Goal: Communication & Community: Answer question/provide support

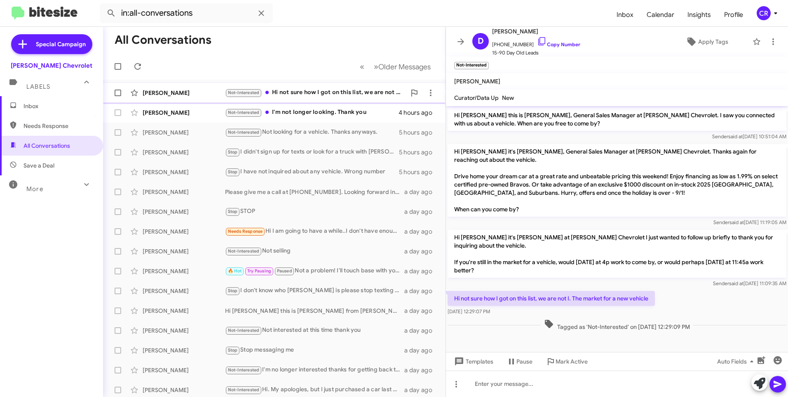
click at [308, 91] on div "Not-Interested Hi not sure how I got on this list, we are not I. The market for…" at bounding box center [315, 92] width 181 height 9
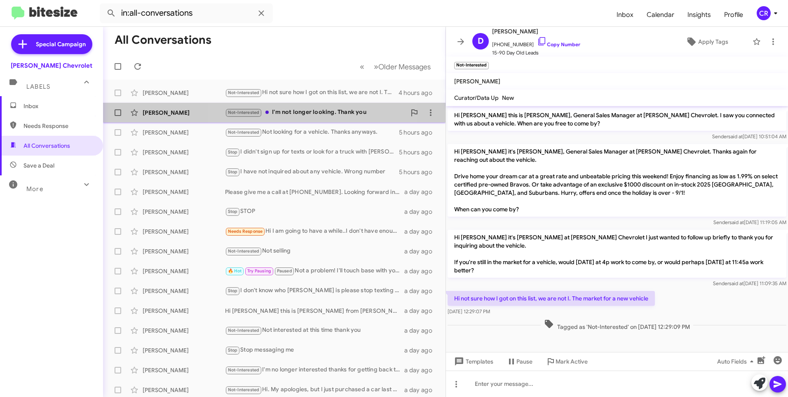
click at [306, 112] on div "Not-Interested I'm not longer looking. Thank you" at bounding box center [315, 112] width 181 height 9
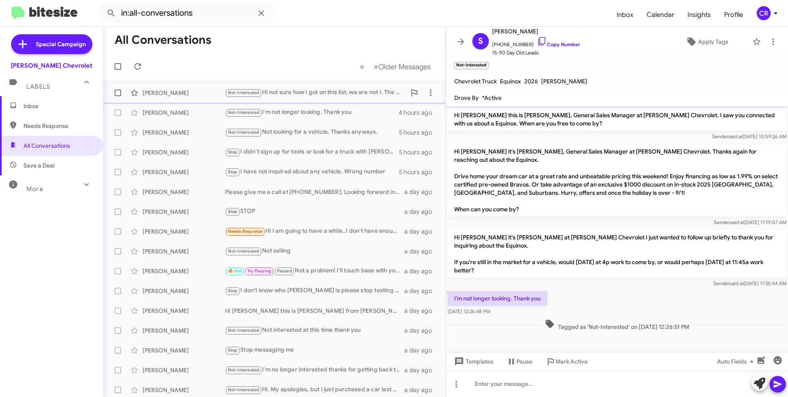
click at [297, 94] on div "Not-Interested Hi not sure how I got on this list, we are not I. The market for…" at bounding box center [315, 92] width 181 height 9
click at [38, 128] on span "Needs Response" at bounding box center [58, 126] width 70 height 8
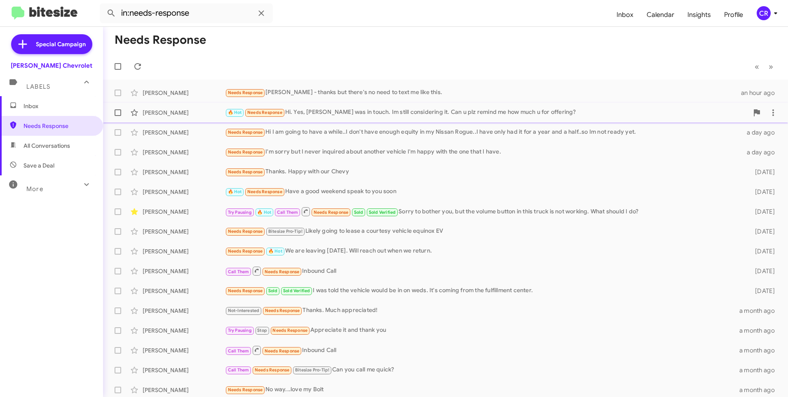
click at [343, 113] on div "🔥 Hot Needs Response Hi. Yes, [PERSON_NAME] was in touch. Im still considering …" at bounding box center [487, 112] width 524 height 9
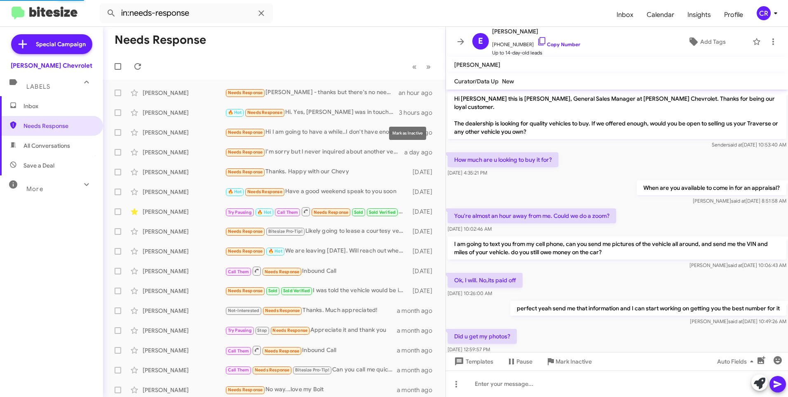
scroll to position [190, 0]
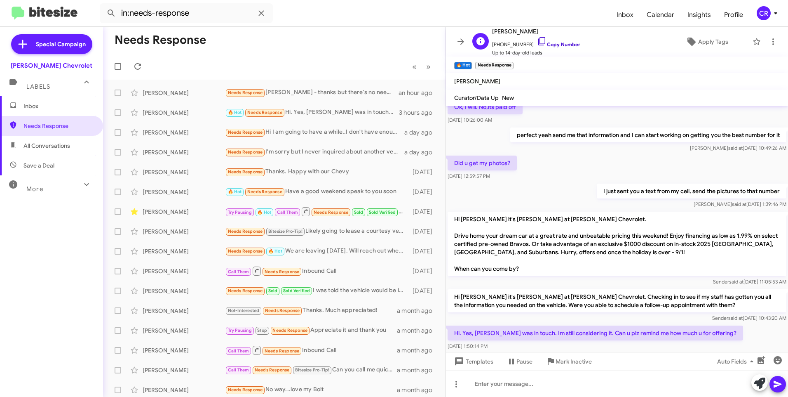
click at [554, 46] on link "Copy Number" at bounding box center [558, 44] width 43 height 6
click at [57, 148] on span "All Conversations" at bounding box center [46, 145] width 47 height 8
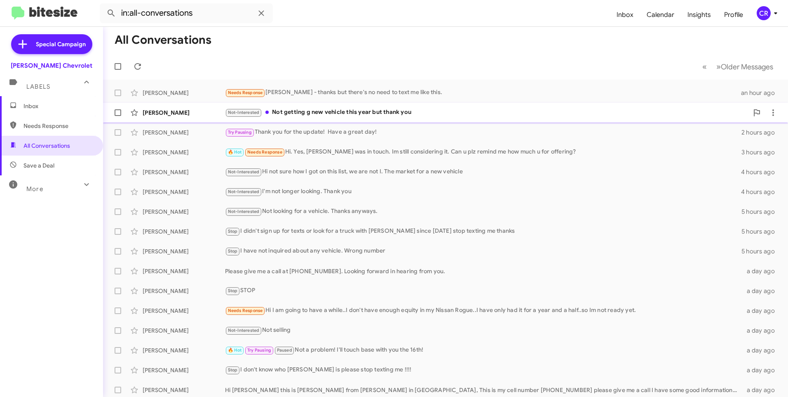
click at [316, 112] on div "Not-Interested Not getting g new vehicle this year but thank you" at bounding box center [487, 112] width 524 height 9
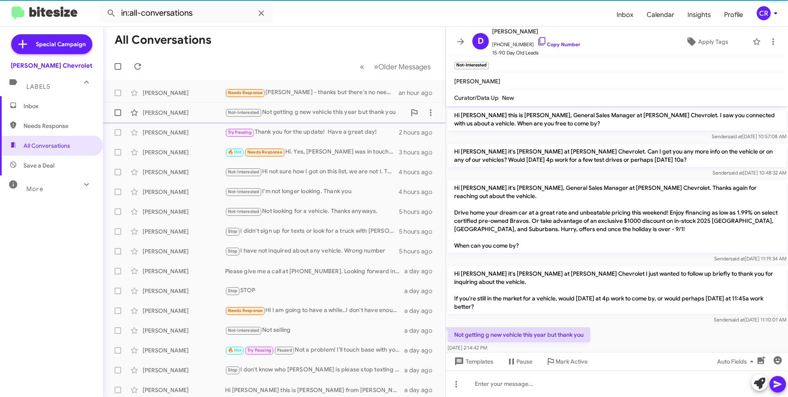
scroll to position [29, 0]
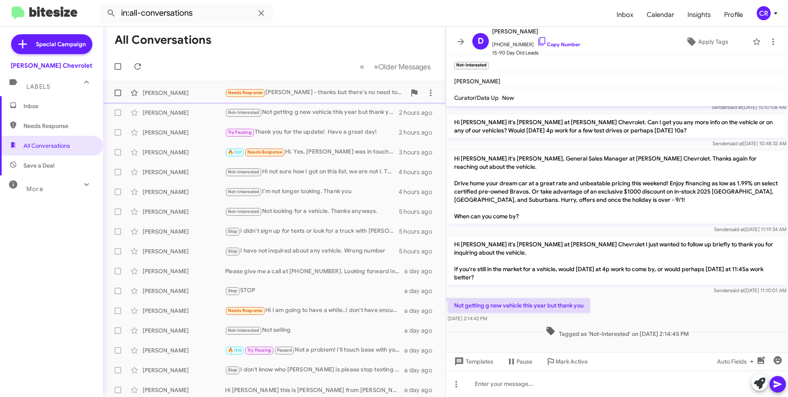
click at [296, 92] on div "Needs Response [PERSON_NAME] - thanks but there's no need to text me like this." at bounding box center [315, 92] width 181 height 9
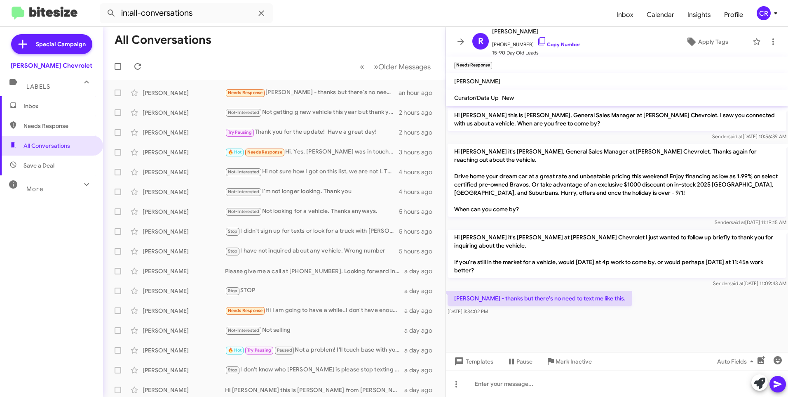
click at [44, 164] on span "Save a Deal" at bounding box center [38, 165] width 31 height 8
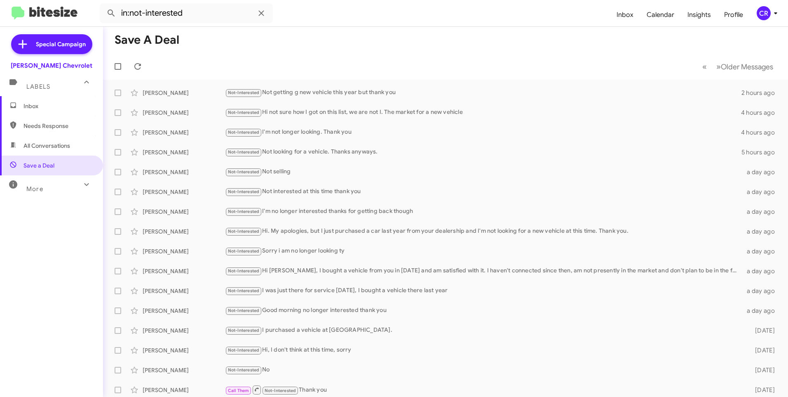
click at [44, 130] on span "Needs Response" at bounding box center [51, 126] width 103 height 20
type input "in:needs-response"
